Goal: Task Accomplishment & Management: Complete application form

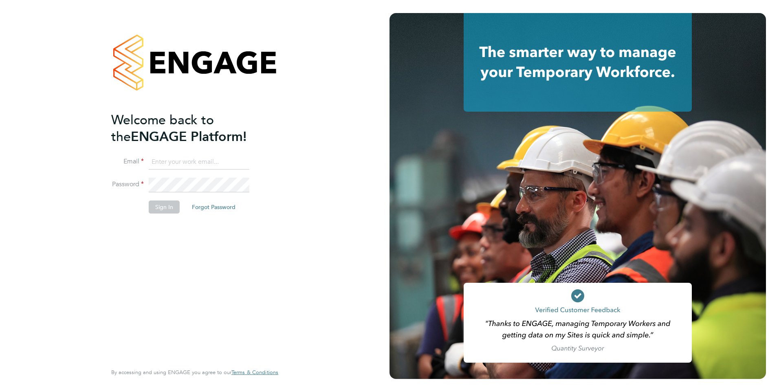
type input "[EMAIL_ADDRESS][DOMAIN_NAME]"
click at [172, 200] on button "Sign In" at bounding box center [164, 206] width 31 height 13
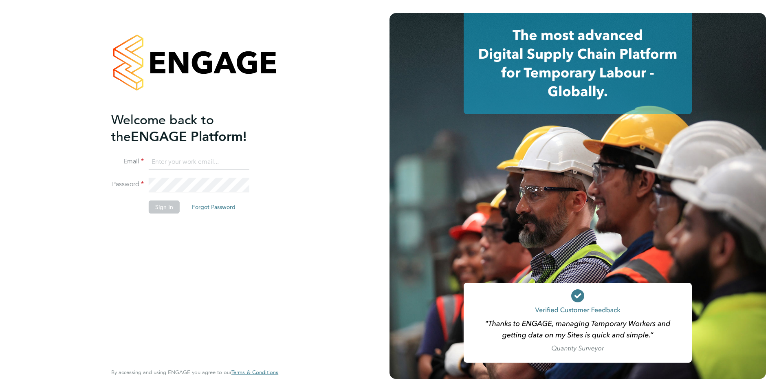
type input "[EMAIL_ADDRESS][DOMAIN_NAME]"
click at [165, 204] on button "Sign In" at bounding box center [164, 206] width 31 height 13
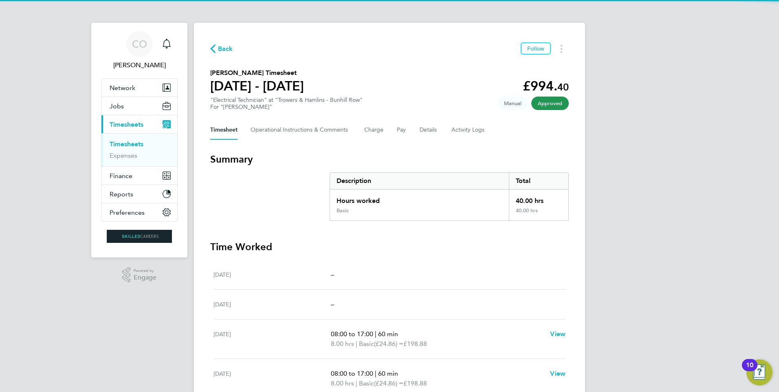
click at [223, 49] on span "Back" at bounding box center [225, 49] width 15 height 10
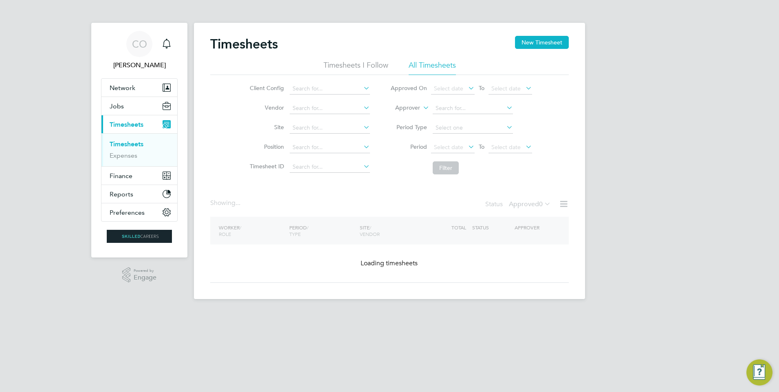
click at [537, 39] on button "New Timesheet" at bounding box center [542, 42] width 54 height 13
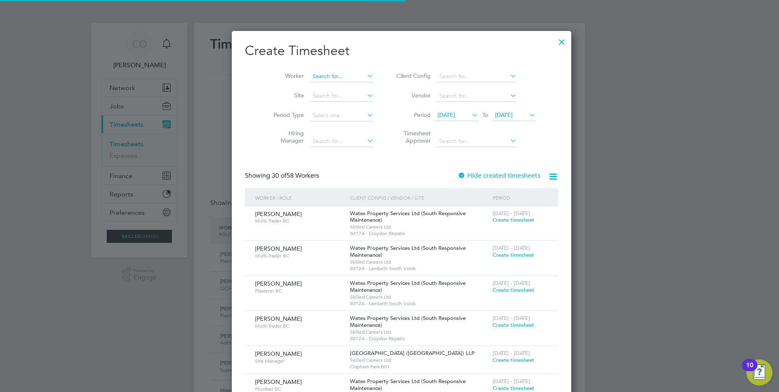
drag, startPoint x: 329, startPoint y: 68, endPoint x: 326, endPoint y: 74, distance: 6.7
paste input "Whyton Sean"
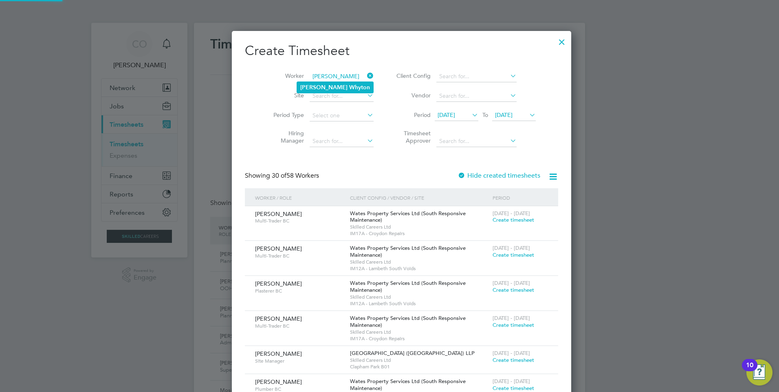
click at [345, 88] on li "Sean Whyton" at bounding box center [335, 87] width 76 height 11
type input "[PERSON_NAME]"
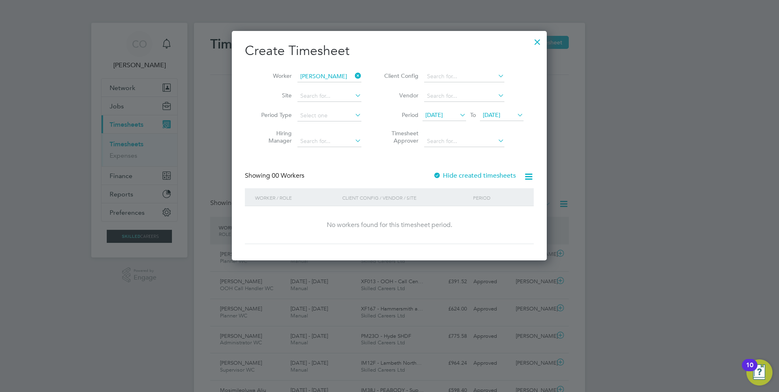
click at [498, 173] on label "Hide created timesheets" at bounding box center [474, 176] width 83 height 8
click at [444, 118] on span "[DATE]" at bounding box center [444, 115] width 44 height 11
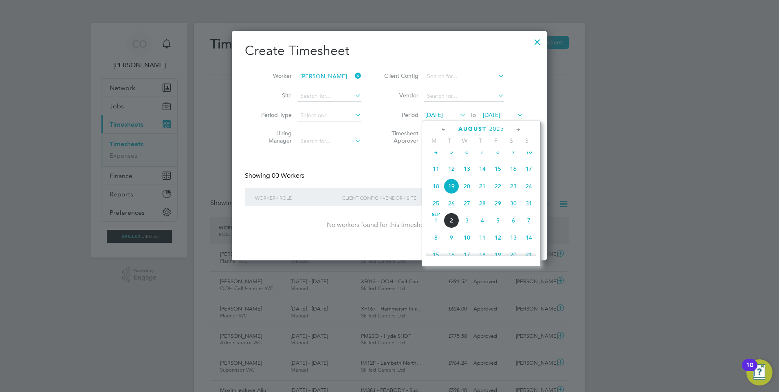
drag, startPoint x: 437, startPoint y: 210, endPoint x: 480, endPoint y: 130, distance: 91.3
click at [437, 209] on span "25" at bounding box center [435, 203] width 15 height 15
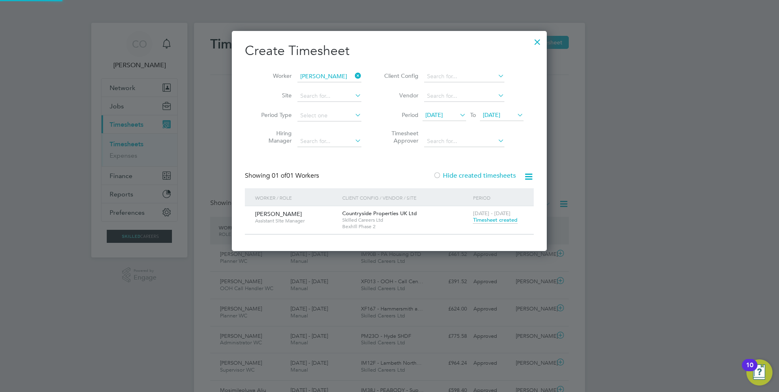
click at [500, 117] on span "[DATE]" at bounding box center [492, 114] width 18 height 7
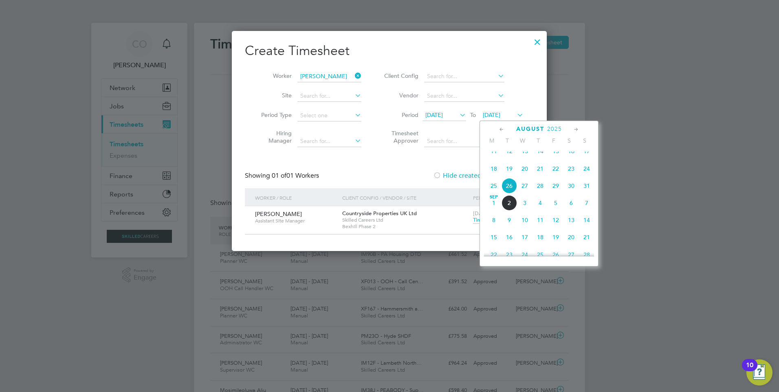
click at [586, 190] on span "31" at bounding box center [586, 185] width 15 height 15
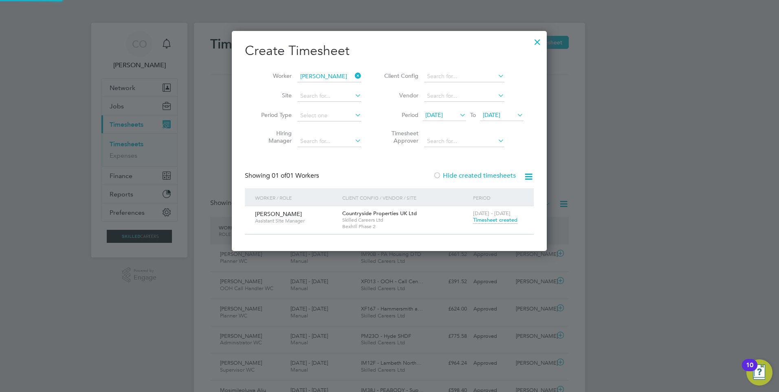
click at [498, 220] on span "Timesheet created" at bounding box center [495, 219] width 44 height 7
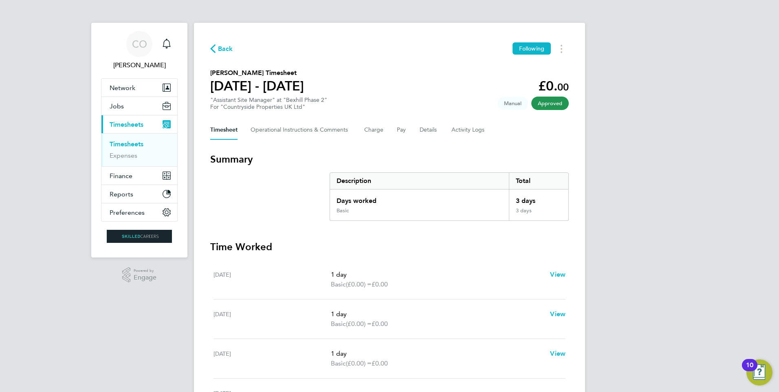
click at [409, 129] on div "Timesheet Operational Instructions & Comments Charge Pay Details Activity Logs" at bounding box center [389, 130] width 358 height 20
drag, startPoint x: 400, startPoint y: 128, endPoint x: 378, endPoint y: 134, distance: 23.2
click at [399, 128] on button "Pay" at bounding box center [402, 130] width 10 height 20
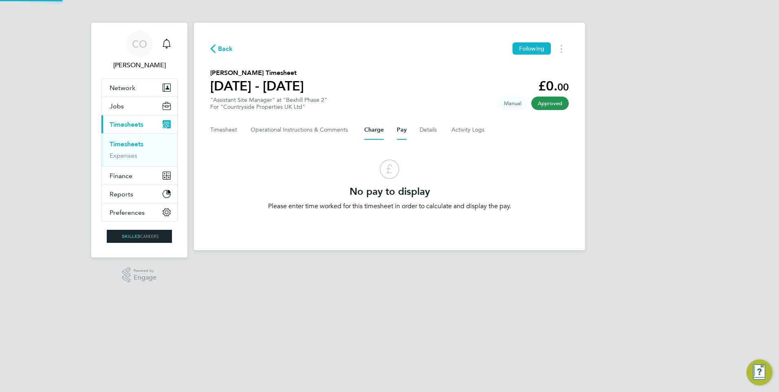
click at [376, 134] on button "Charge" at bounding box center [374, 130] width 20 height 20
click at [461, 126] on Logs-tab "Activity Logs" at bounding box center [468, 130] width 34 height 20
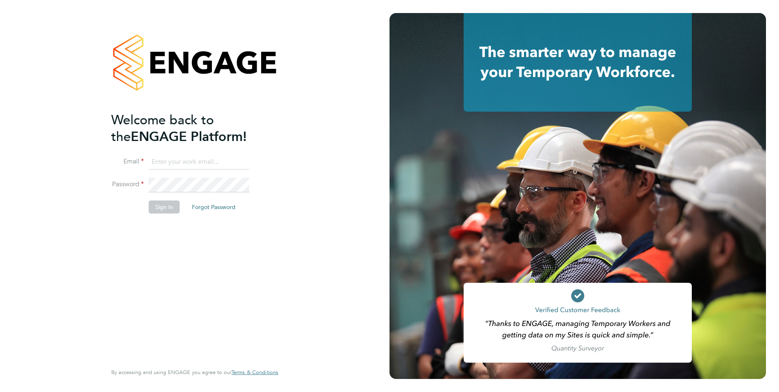
type input "[EMAIL_ADDRESS][DOMAIN_NAME]"
click at [157, 208] on button "Sign In" at bounding box center [164, 206] width 31 height 13
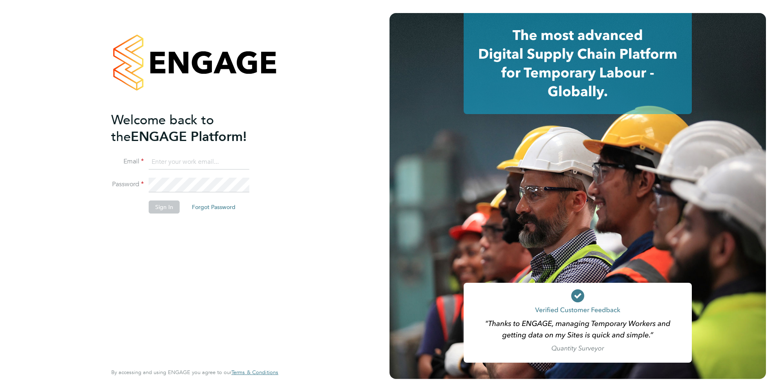
type input "[EMAIL_ADDRESS][DOMAIN_NAME]"
click at [163, 208] on button "Sign In" at bounding box center [164, 206] width 31 height 13
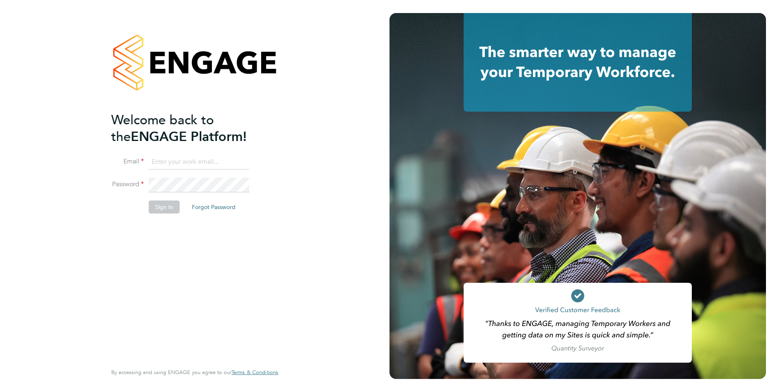
type input "[EMAIL_ADDRESS][DOMAIN_NAME]"
click at [163, 209] on button "Sign In" at bounding box center [164, 206] width 31 height 13
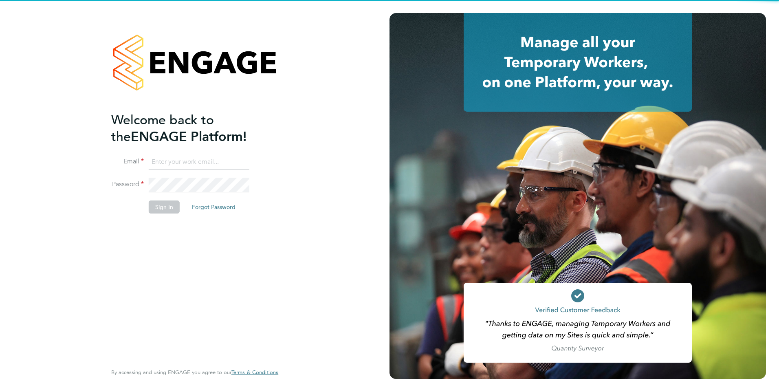
type input "[EMAIL_ADDRESS][DOMAIN_NAME]"
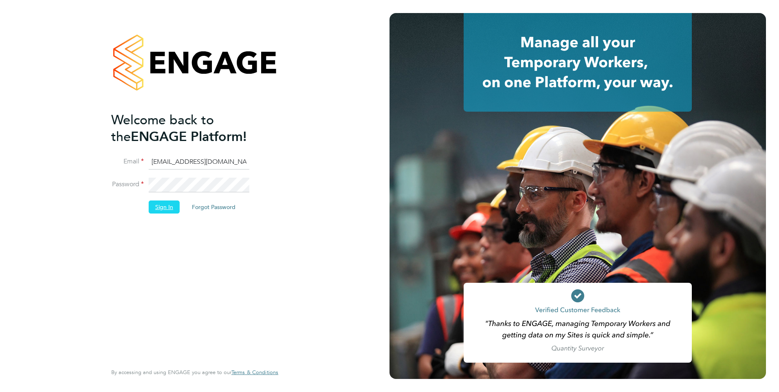
click at [153, 212] on button "Sign In" at bounding box center [164, 206] width 31 height 13
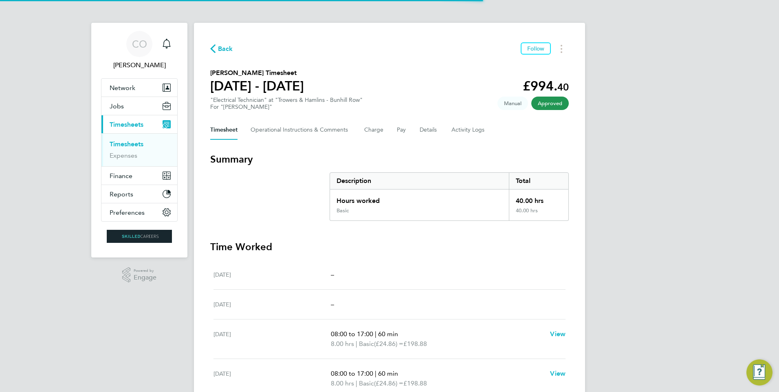
click at [221, 53] on span "Back" at bounding box center [225, 49] width 15 height 10
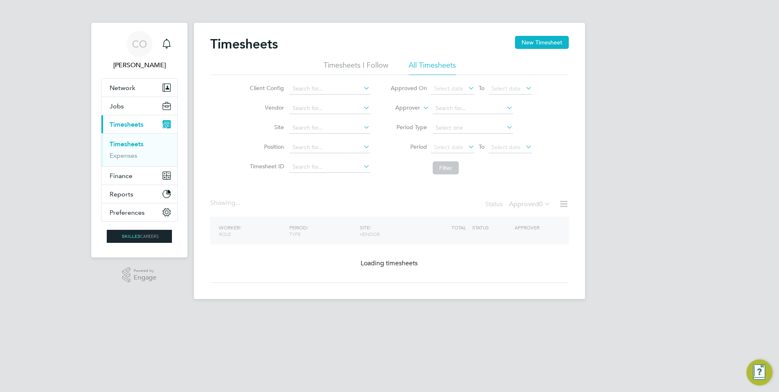
click at [537, 40] on button "New Timesheet" at bounding box center [542, 42] width 54 height 13
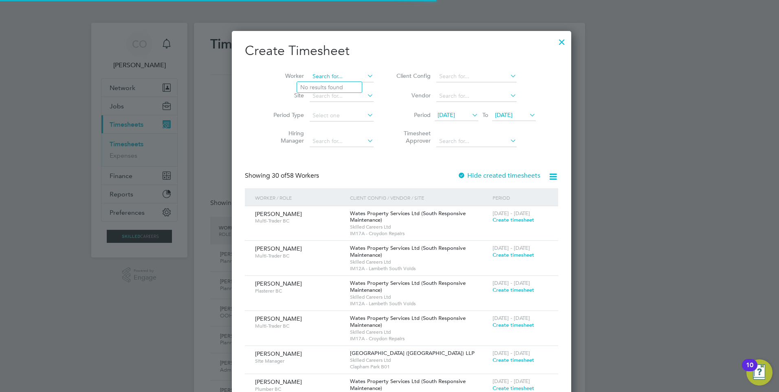
click at [323, 74] on input at bounding box center [342, 76] width 64 height 11
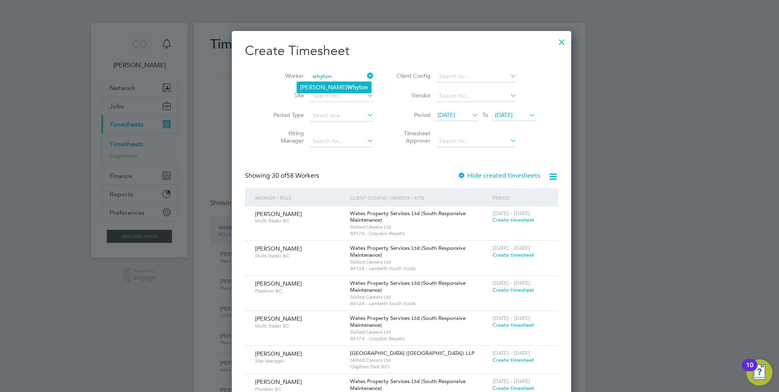
click at [347, 85] on b "Whyton" at bounding box center [357, 87] width 21 height 7
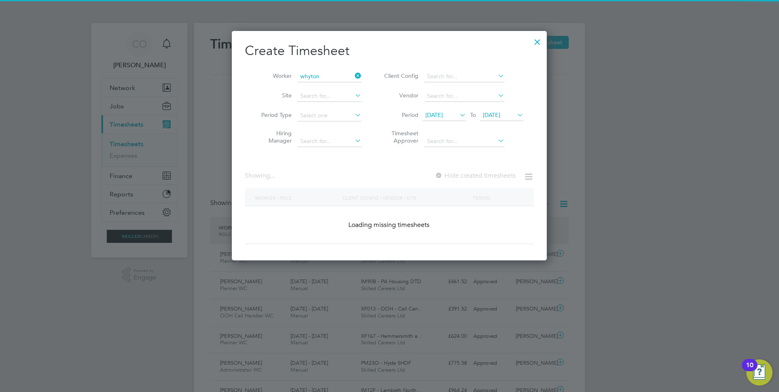
type input "[PERSON_NAME]"
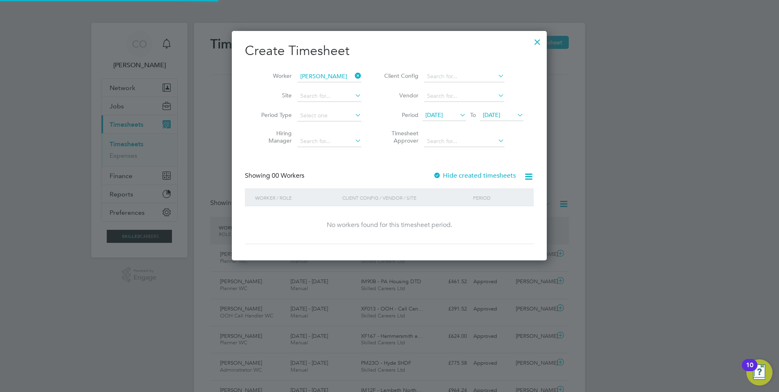
click at [488, 172] on label "Hide created timesheets" at bounding box center [474, 176] width 83 height 8
click at [442, 111] on span "[DATE]" at bounding box center [434, 114] width 18 height 7
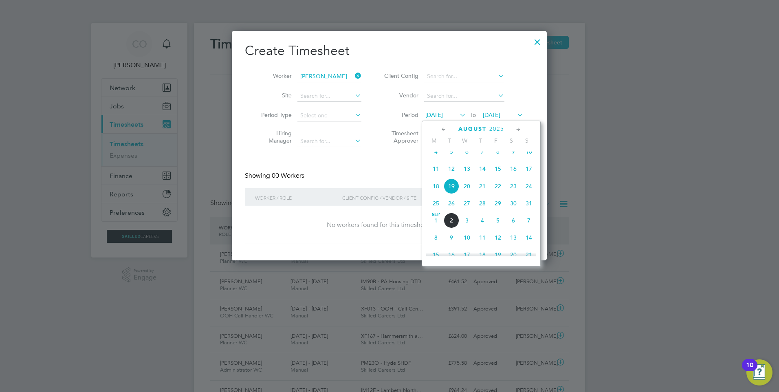
click at [439, 209] on span "25" at bounding box center [435, 203] width 15 height 15
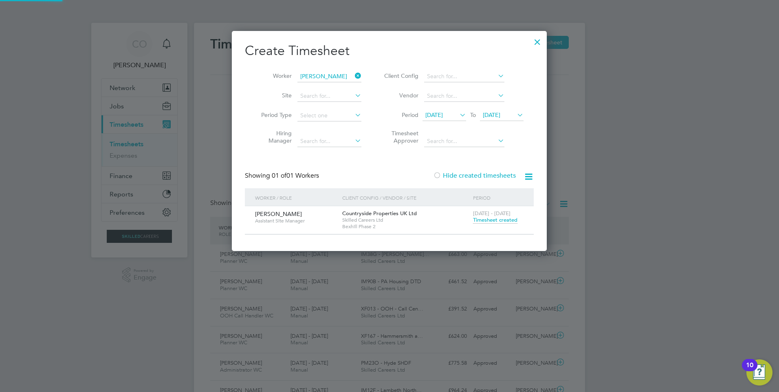
click at [498, 117] on span "[DATE]" at bounding box center [492, 114] width 18 height 7
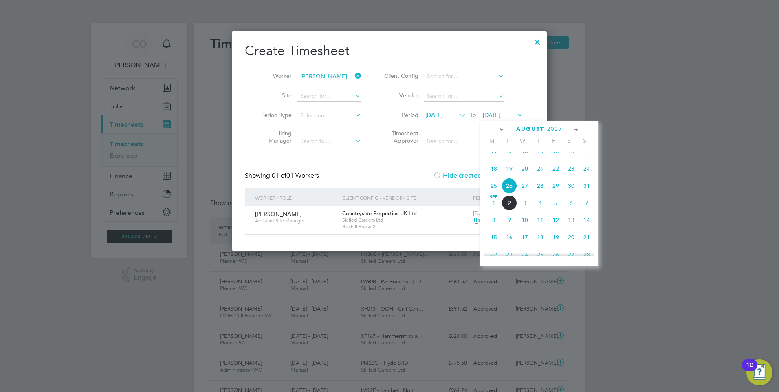
drag, startPoint x: 588, startPoint y: 197, endPoint x: 575, endPoint y: 195, distance: 12.7
click at [587, 194] on span "31" at bounding box center [586, 185] width 15 height 15
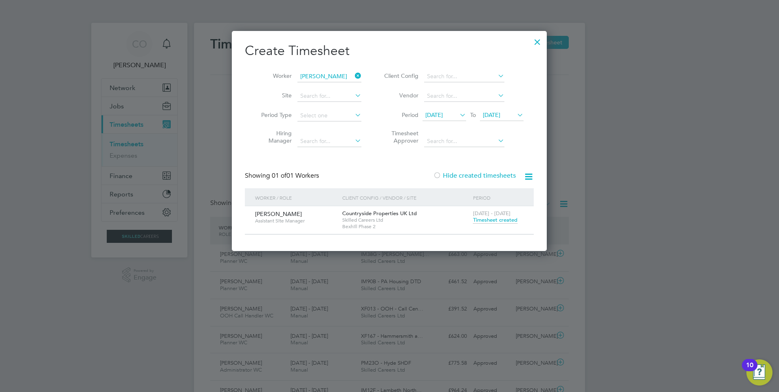
click at [504, 221] on span "Timesheet created" at bounding box center [495, 219] width 44 height 7
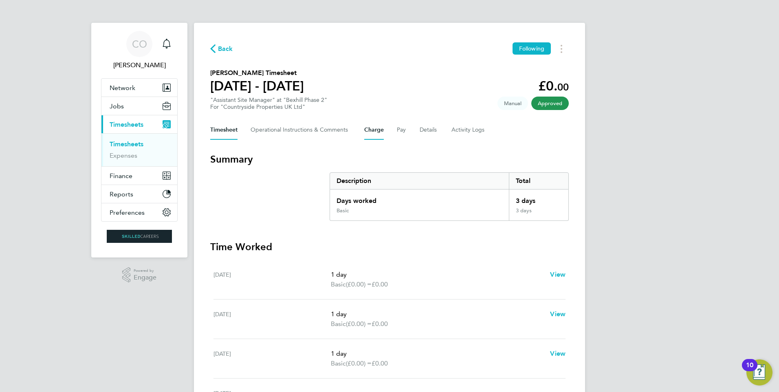
click at [369, 126] on button "Charge" at bounding box center [374, 130] width 20 height 20
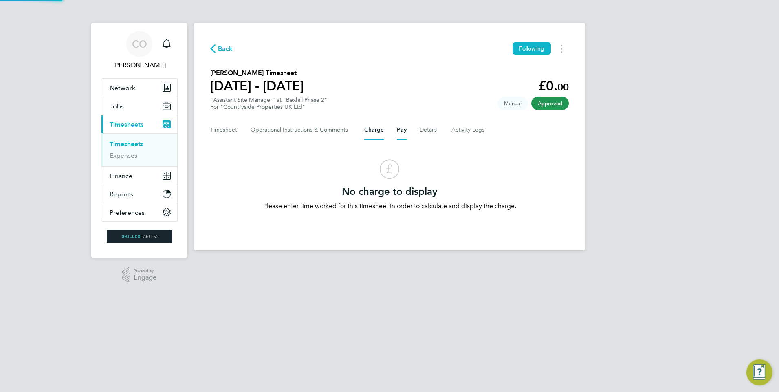
click at [404, 129] on button "Pay" at bounding box center [402, 130] width 10 height 20
click at [476, 123] on Logs-tab "Activity Logs" at bounding box center [468, 130] width 34 height 20
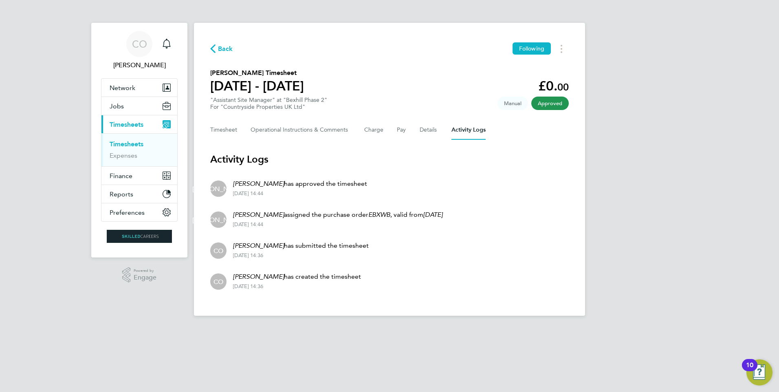
click at [138, 143] on link "Timesheets" at bounding box center [127, 144] width 34 height 8
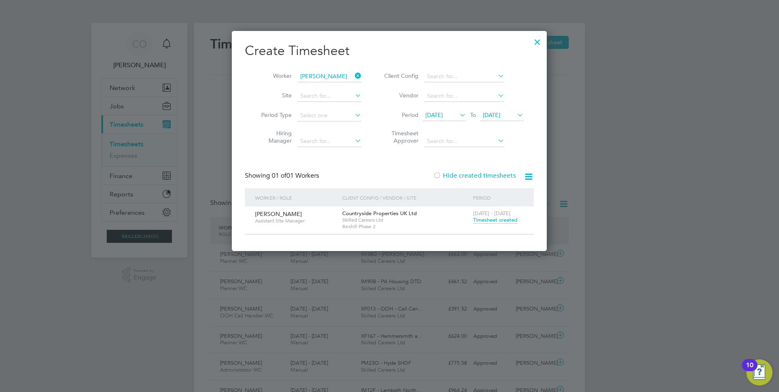
click at [524, 176] on icon at bounding box center [528, 177] width 10 height 10
click at [461, 154] on div "Create Timesheet Worker [PERSON_NAME] Site Period Type Hiring Manager Client Co…" at bounding box center [389, 138] width 289 height 192
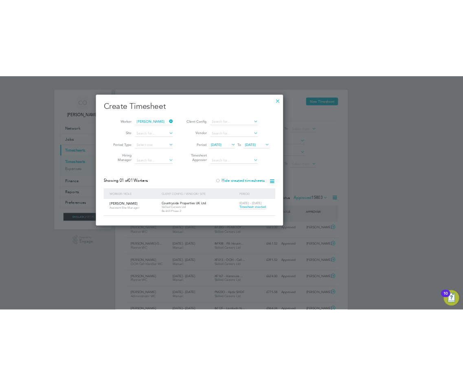
scroll to position [21, 59]
